Goal: Information Seeking & Learning: Learn about a topic

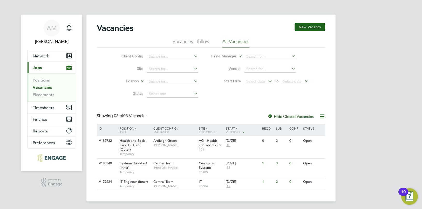
scroll to position [1, 0]
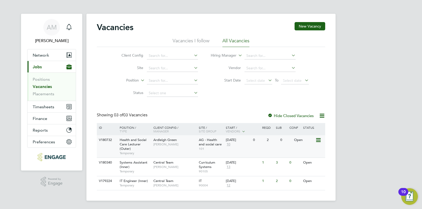
click at [136, 143] on span "Health and Social Care Lecturer (Outer)" at bounding box center [133, 144] width 27 height 13
click at [47, 79] on link "Positions" at bounding box center [41, 79] width 17 height 5
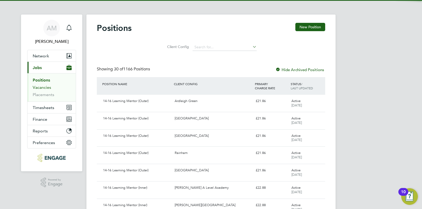
click at [42, 88] on link "Vacancies" at bounding box center [42, 87] width 18 height 5
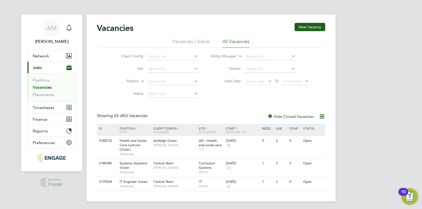
scroll to position [1, 0]
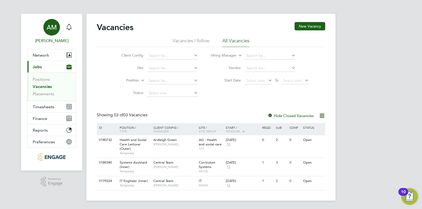
click at [52, 31] on div "AM" at bounding box center [51, 27] width 17 height 17
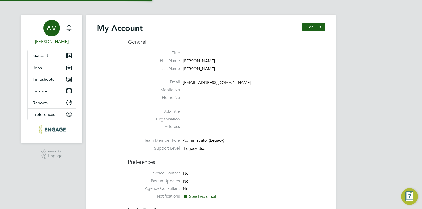
type input "angelina@tr2rec.com"
click at [314, 26] on button "Sign Out" at bounding box center [313, 27] width 23 height 8
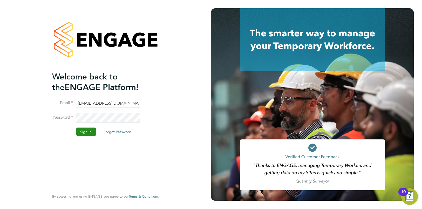
click at [89, 134] on button "Sign In" at bounding box center [86, 131] width 20 height 8
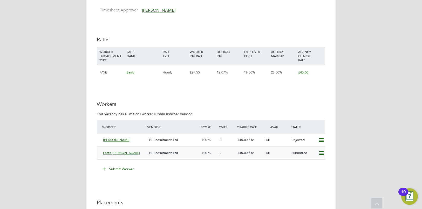
scroll to position [746, 0]
drag, startPoint x: 100, startPoint y: 151, endPoint x: 121, endPoint y: 151, distance: 21.0
click at [121, 151] on div "Festa Nwadike Tr2 Recruitment Ltd 100 2 £45.00 / hr Full Submitted" at bounding box center [211, 152] width 228 height 13
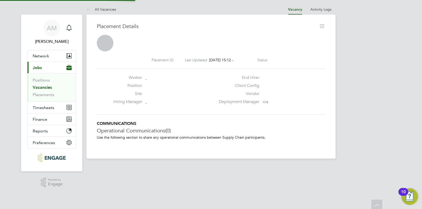
scroll to position [5, 29]
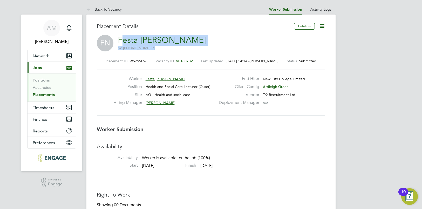
drag, startPoint x: 185, startPoint y: 39, endPoint x: 134, endPoint y: 41, distance: 51.2
click at [120, 42] on div "FN Festa Nwadike m: +44 7400090040" at bounding box center [211, 44] width 228 height 18
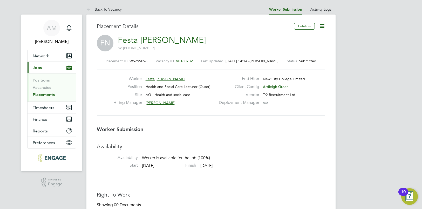
click at [205, 27] on h3 "Placement Details" at bounding box center [193, 26] width 193 height 7
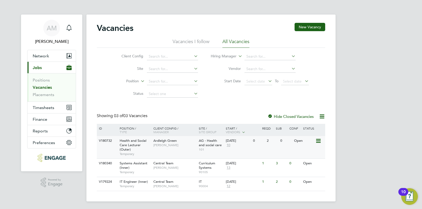
scroll to position [1, 0]
click at [162, 142] on span "[PERSON_NAME]" at bounding box center [174, 144] width 43 height 4
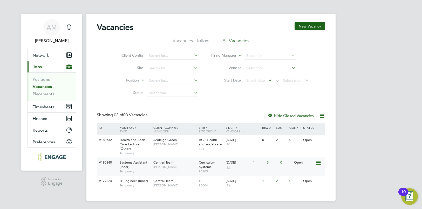
click at [136, 169] on span "Temporary" at bounding box center [135, 171] width 31 height 4
click at [47, 94] on link "Placements" at bounding box center [44, 93] width 22 height 5
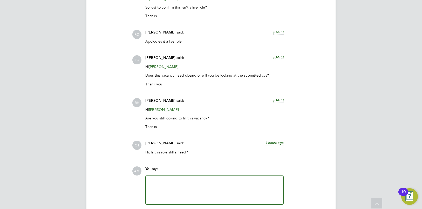
scroll to position [1128, 0]
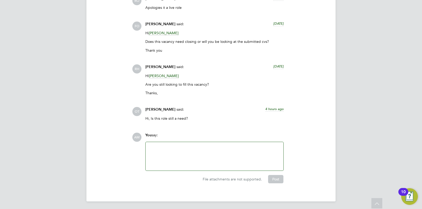
click at [189, 152] on div at bounding box center [215, 156] width 132 height 22
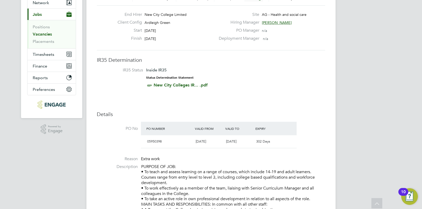
scroll to position [0, 0]
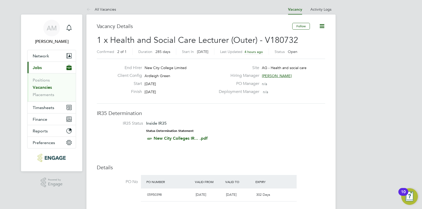
click at [39, 68] on span "Jobs" at bounding box center [37, 67] width 9 height 5
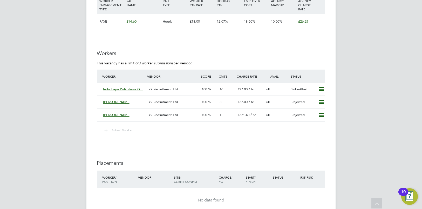
scroll to position [770, 0]
click at [109, 87] on span "Induchapa Polkotuwe G…" at bounding box center [123, 89] width 40 height 4
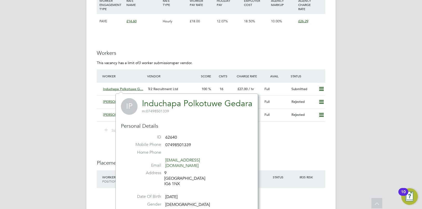
scroll to position [771, 0]
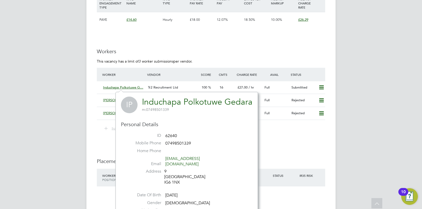
drag, startPoint x: 141, startPoint y: 102, endPoint x: 253, endPoint y: 103, distance: 111.6
click at [254, 102] on div "IP Induchapa Polkotuwe Gedara m: 07498501339 Personal Details ID 62640 Mobile P…" at bounding box center [187, 160] width 142 height 136
click at [253, 103] on div "IP Induchapa Polkotuwe Gedara m: 07498501339 Personal Details ID 62640 Mobile P…" at bounding box center [187, 160] width 142 height 136
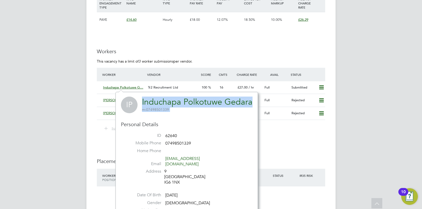
drag, startPoint x: 253, startPoint y: 103, endPoint x: 138, endPoint y: 100, distance: 115.3
click at [138, 100] on div "IP Induchapa Polkotuwe Gedara m: 07498501339 Personal Details ID 62640 Mobile P…" at bounding box center [187, 160] width 142 height 136
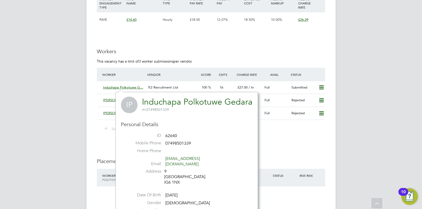
click at [211, 125] on h3 "Personal Details" at bounding box center [187, 124] width 132 height 7
drag, startPoint x: 143, startPoint y: 102, endPoint x: 334, endPoint y: 208, distance: 219.2
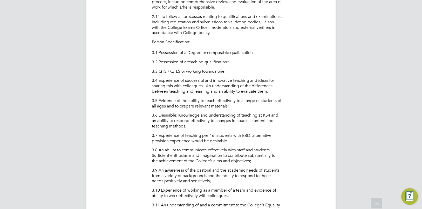
scroll to position [15, 35]
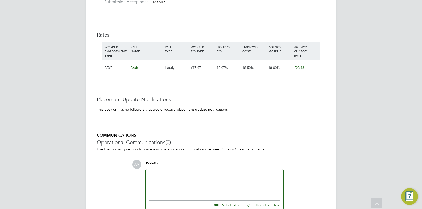
scroll to position [15, 35]
